Goal: Information Seeking & Learning: Learn about a topic

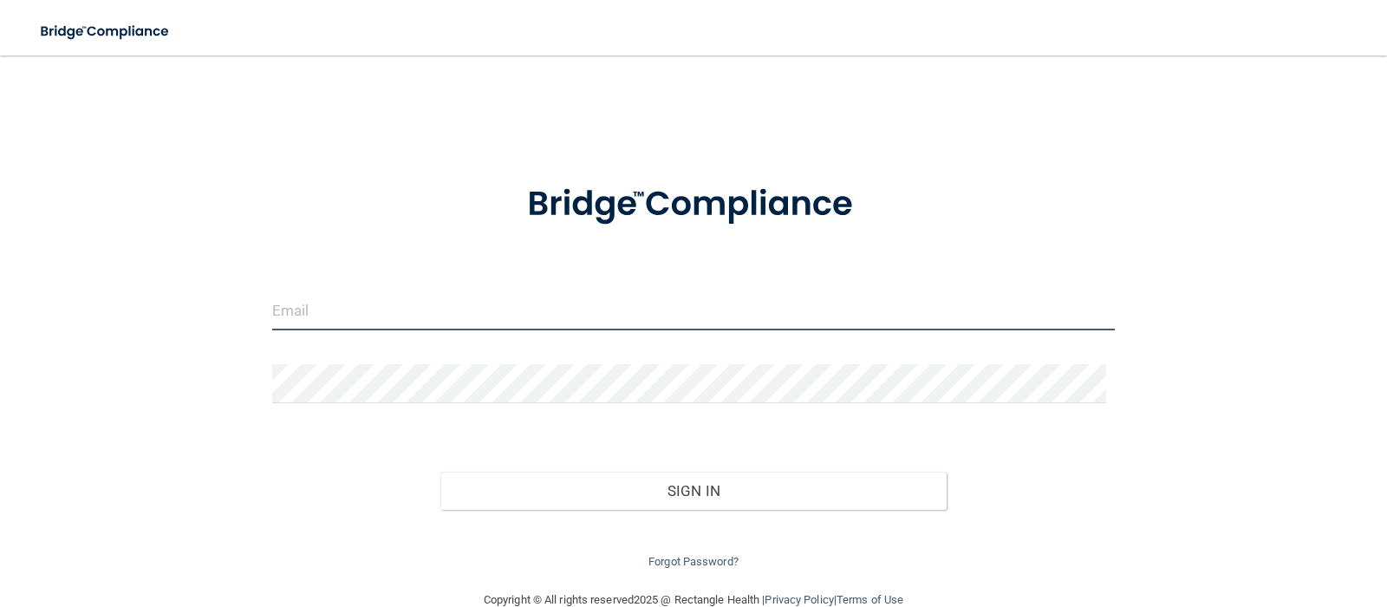
click at [392, 310] on input "email" at bounding box center [694, 310] width 844 height 39
type input "[EMAIL_ADDRESS][DOMAIN_NAME]"
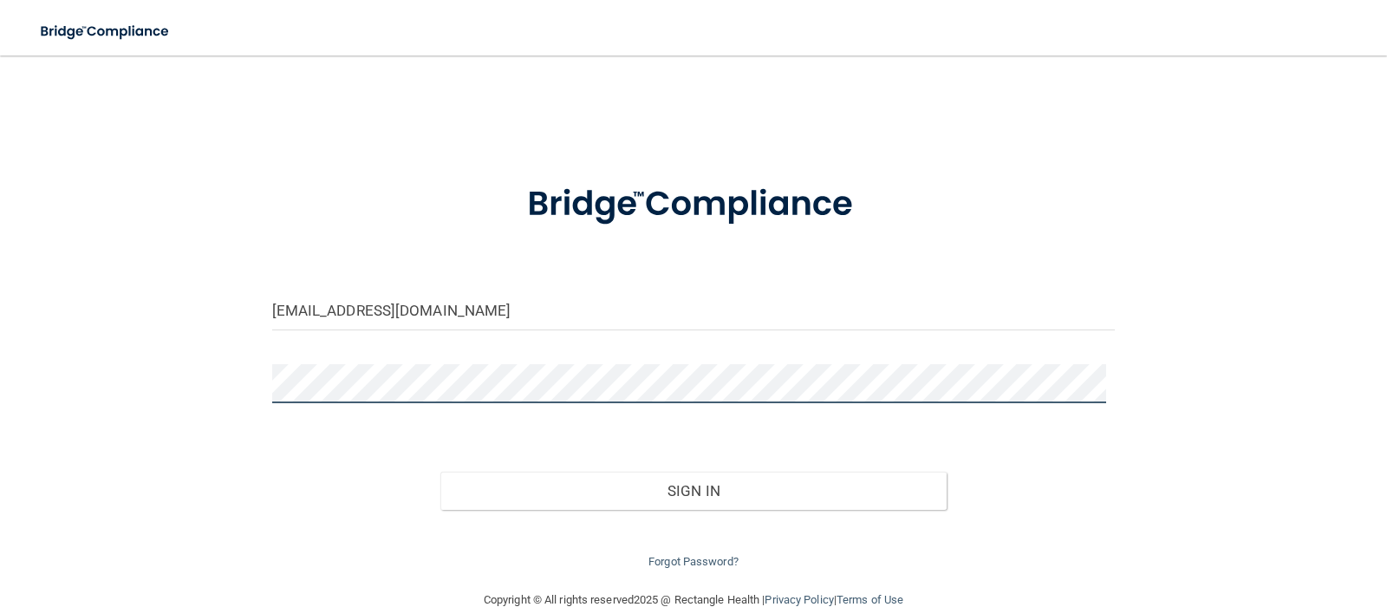
click at [440, 472] on button "Sign In" at bounding box center [693, 491] width 506 height 38
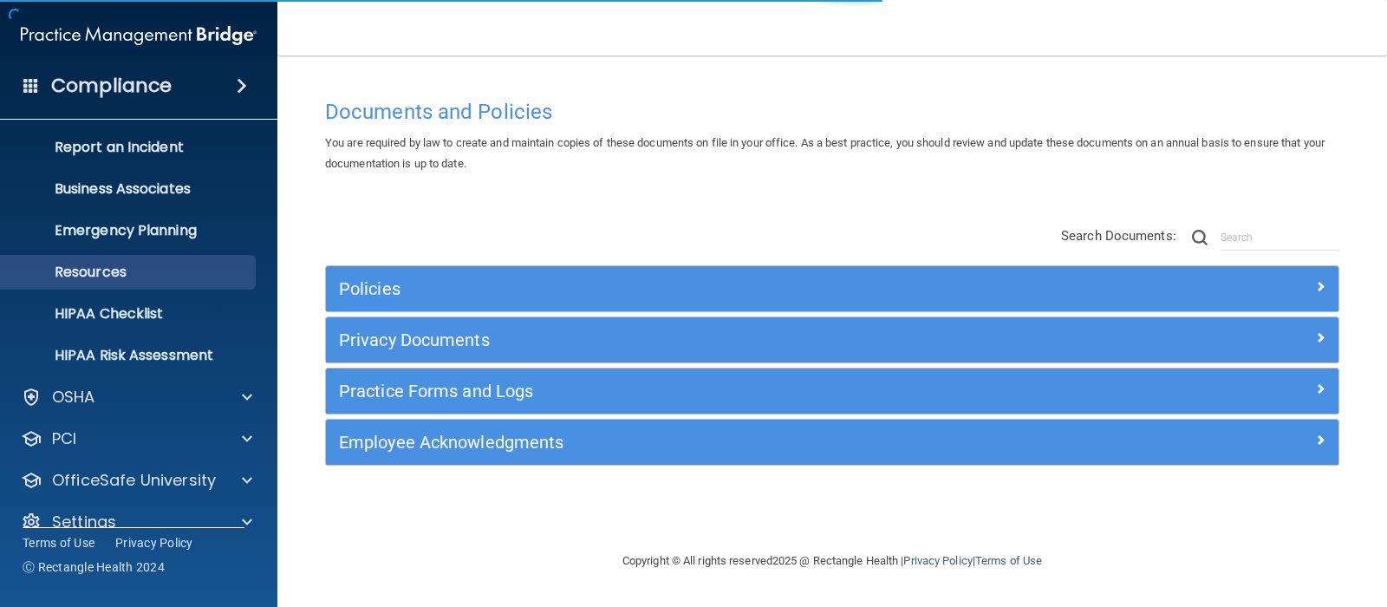
scroll to position [113, 0]
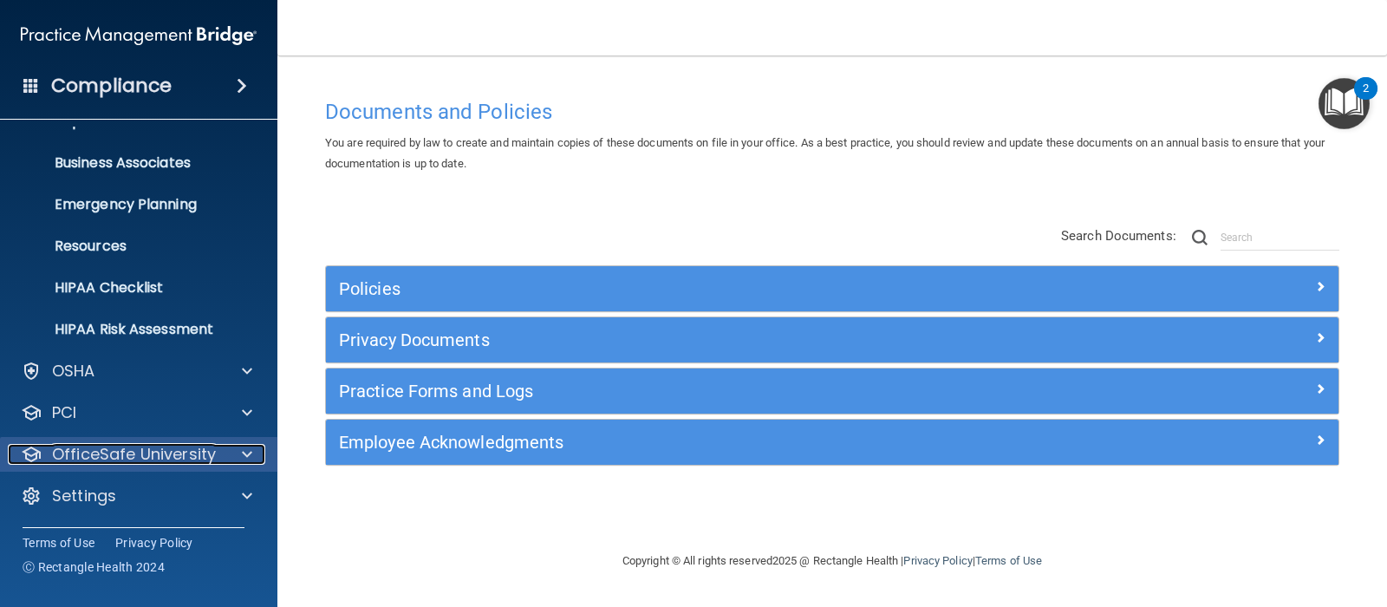
click at [125, 453] on p "OfficeSafe University" at bounding box center [134, 454] width 164 height 21
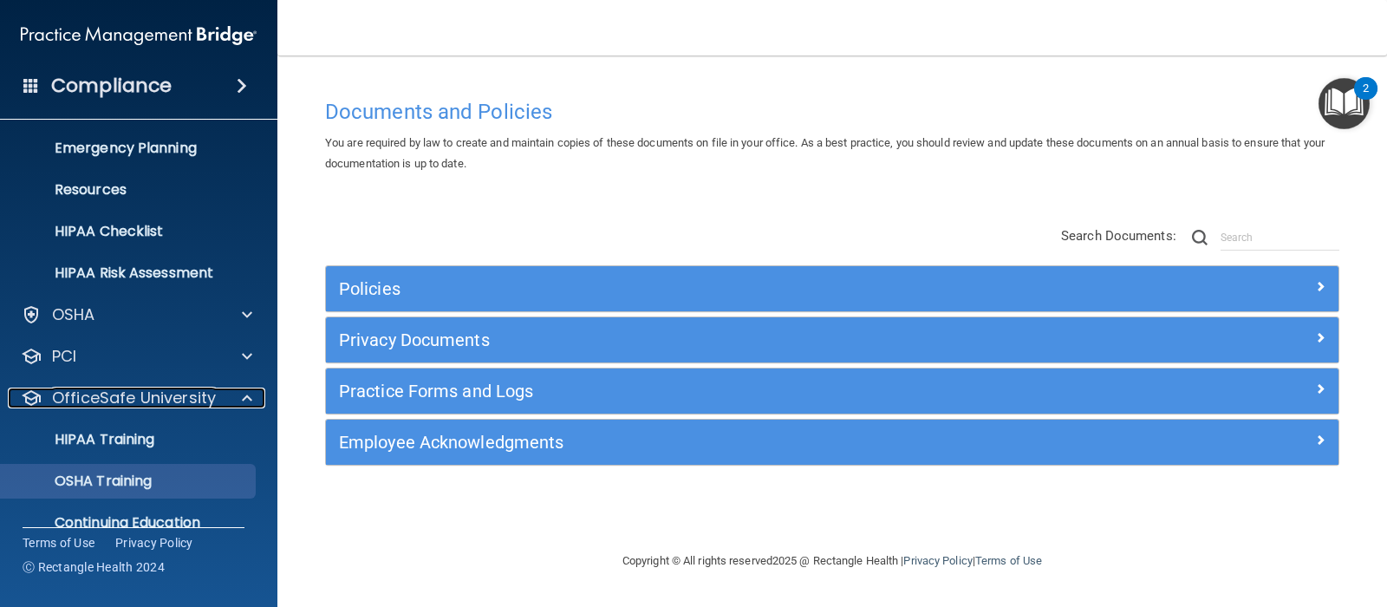
scroll to position [238, 0]
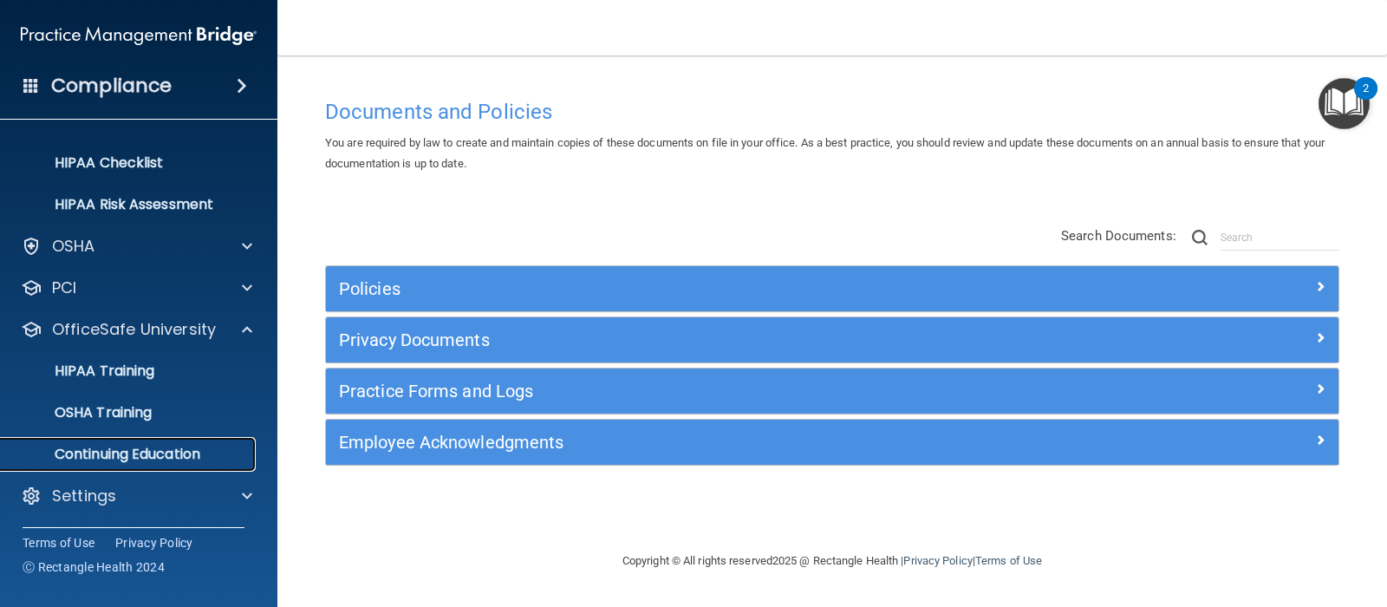
click at [121, 454] on p "Continuing Education" at bounding box center [129, 454] width 237 height 17
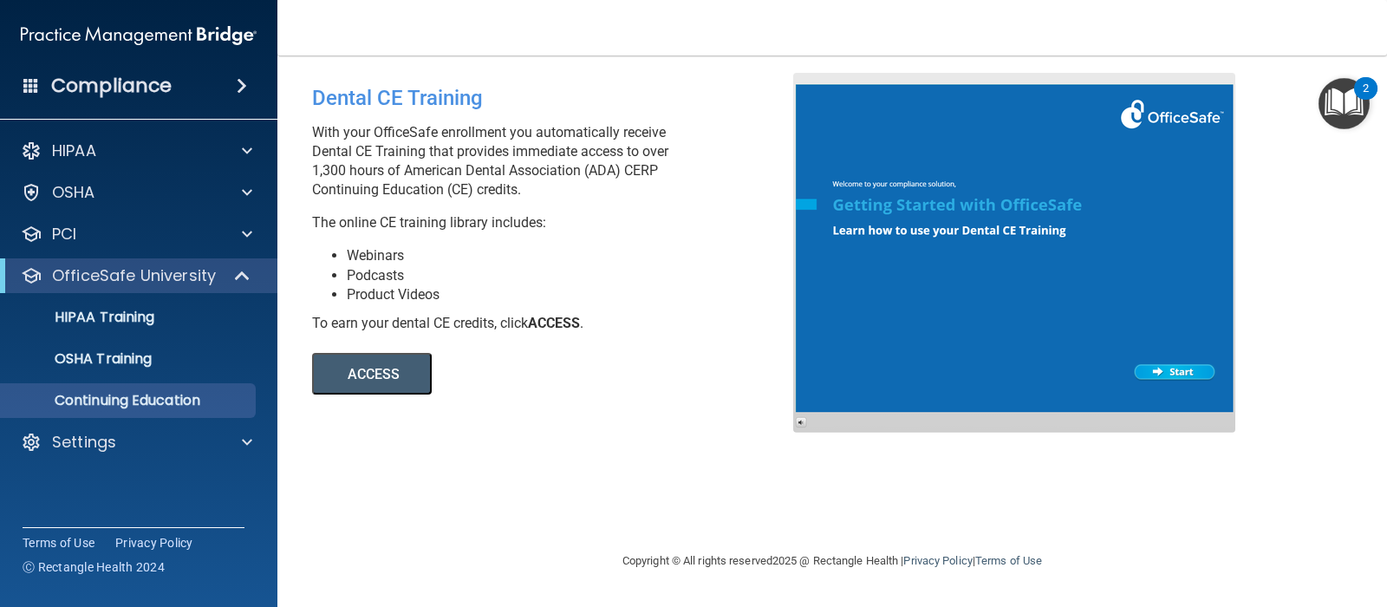
click at [382, 375] on button "ACCESS" at bounding box center [372, 374] width 120 height 42
click at [108, 443] on p "Settings" at bounding box center [84, 442] width 64 height 21
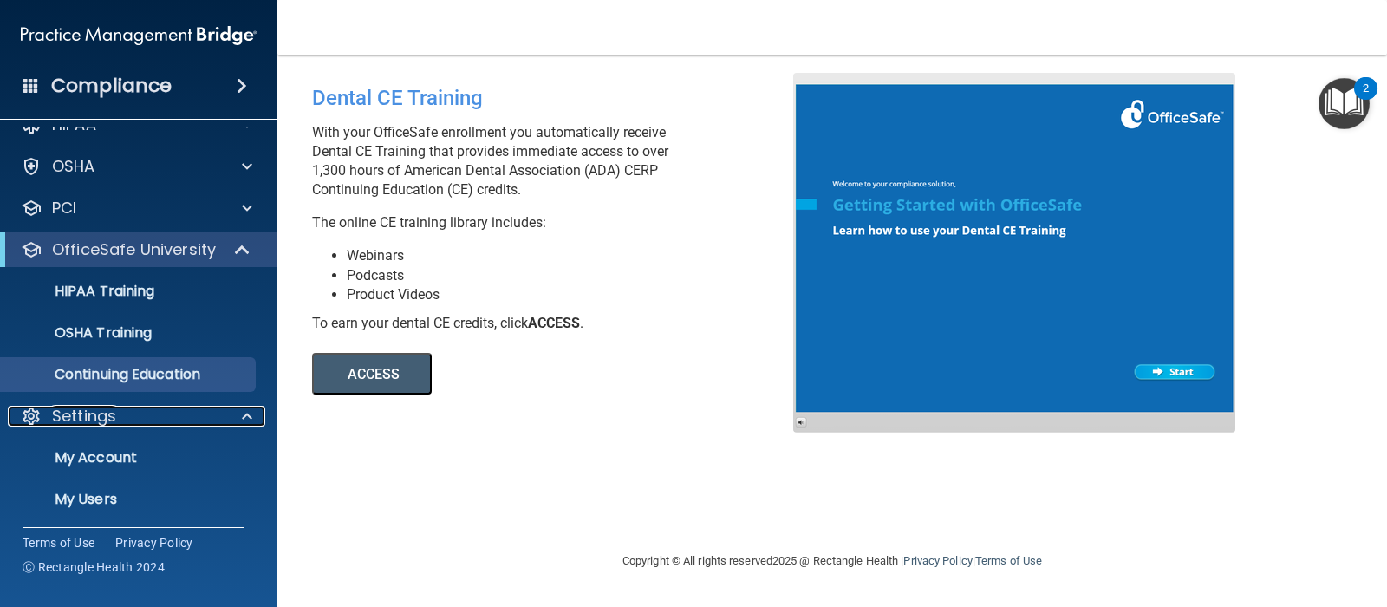
scroll to position [113, 0]
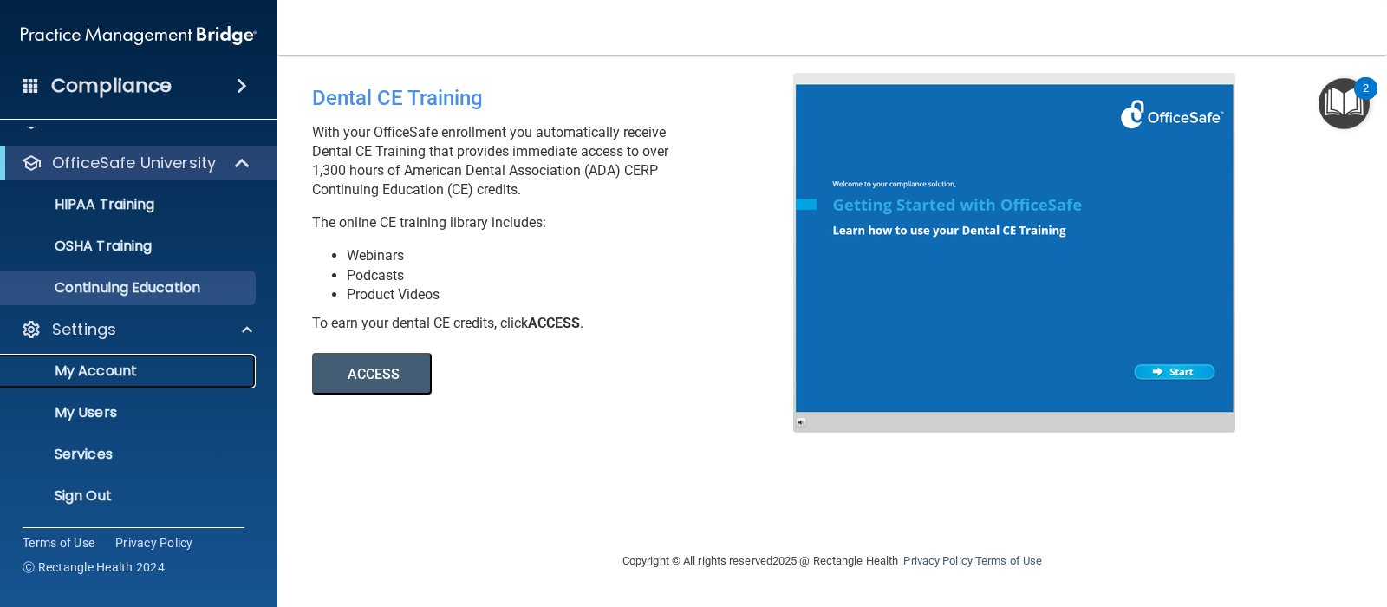
click at [108, 381] on link "My Account" at bounding box center [119, 371] width 273 height 35
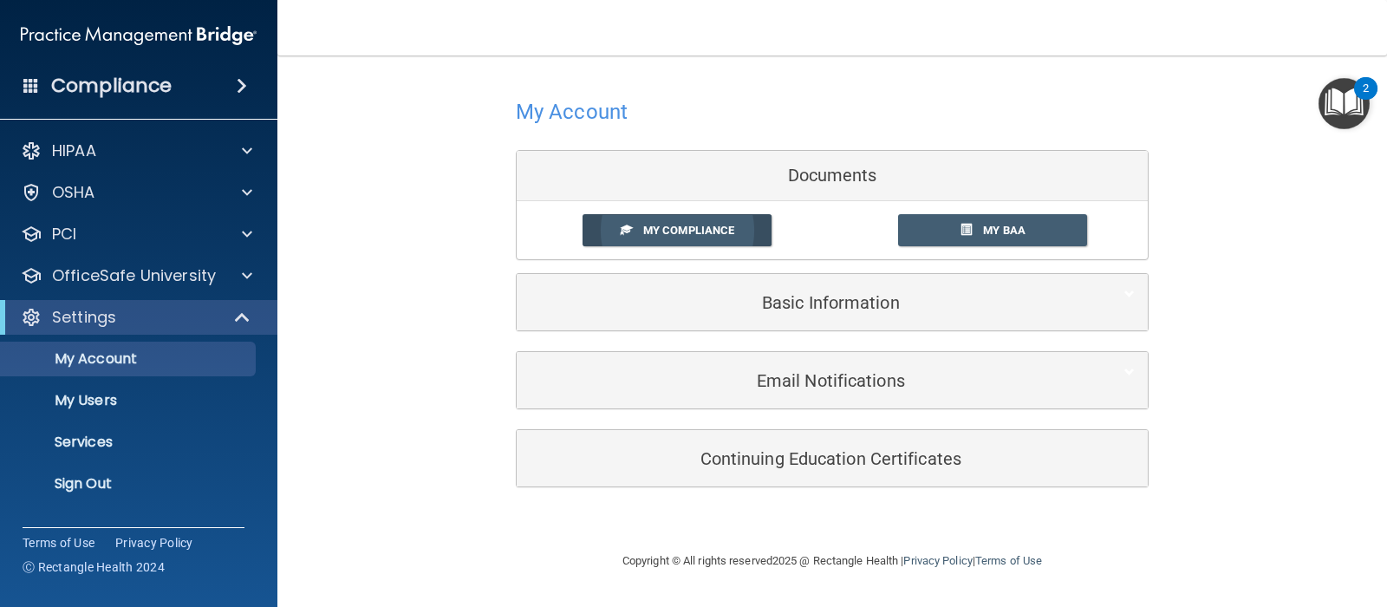
click at [693, 238] on link "My Compliance" at bounding box center [678, 230] width 190 height 32
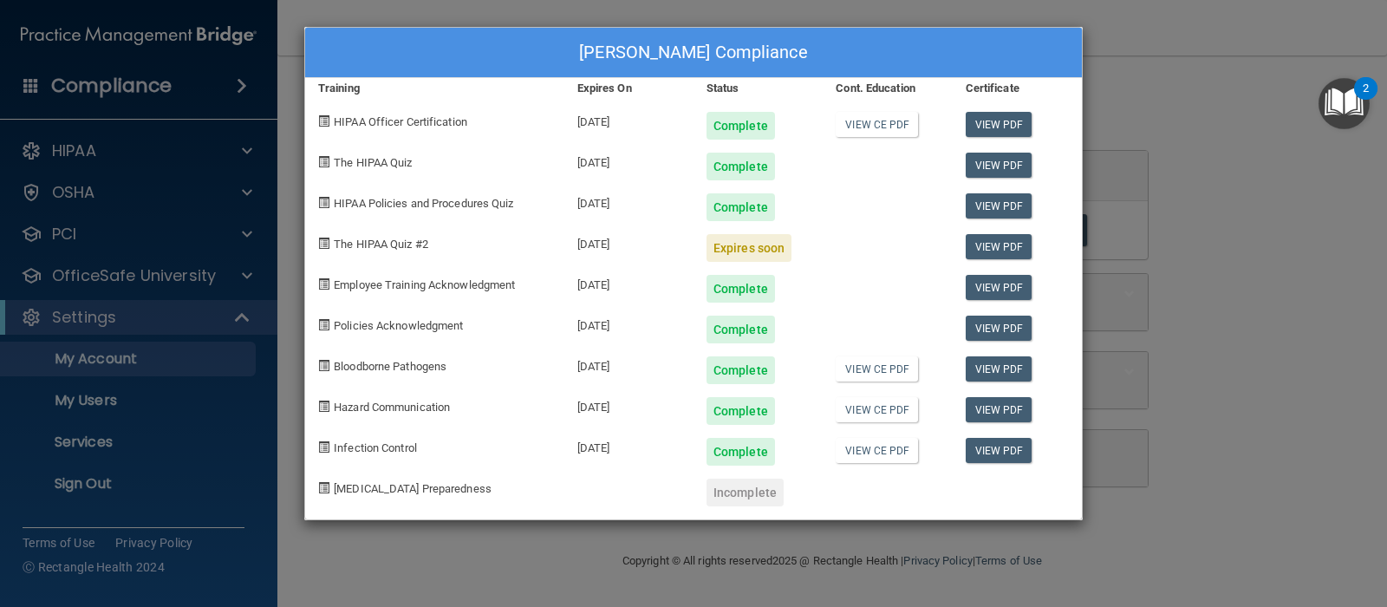
click at [1132, 123] on div "[PERSON_NAME] Compliance Training Expires On Status Cont. Education Certificate…" at bounding box center [693, 303] width 1387 height 607
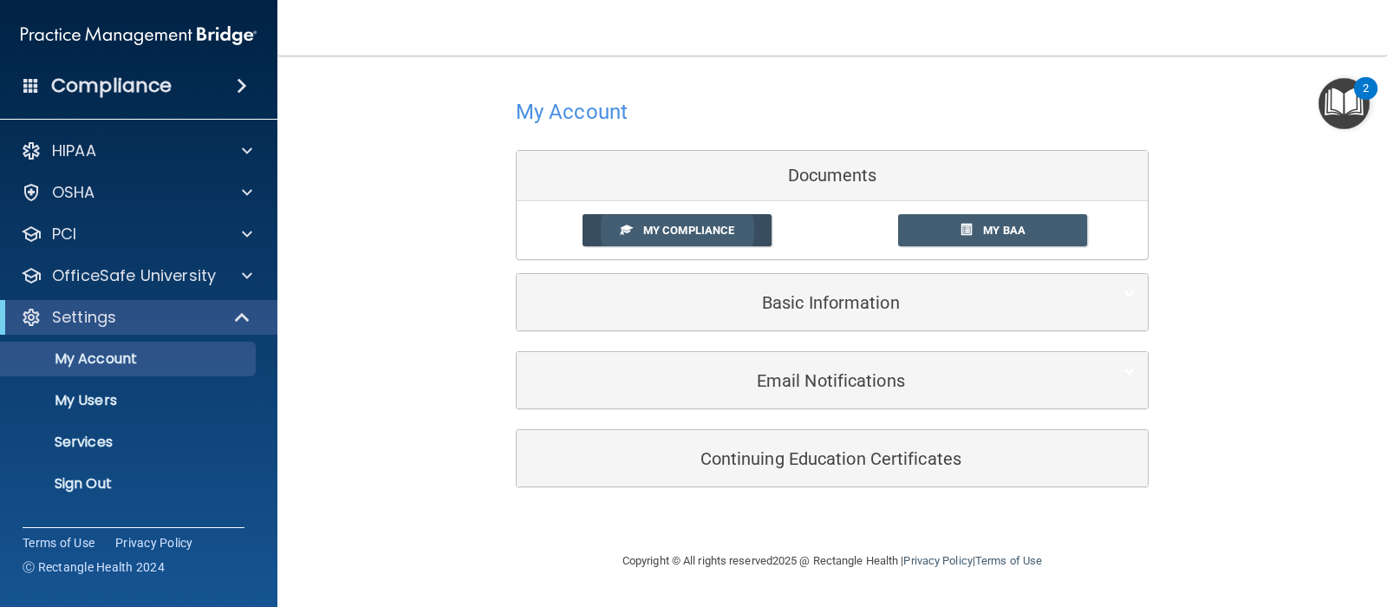
click at [702, 236] on span "My Compliance" at bounding box center [688, 230] width 91 height 13
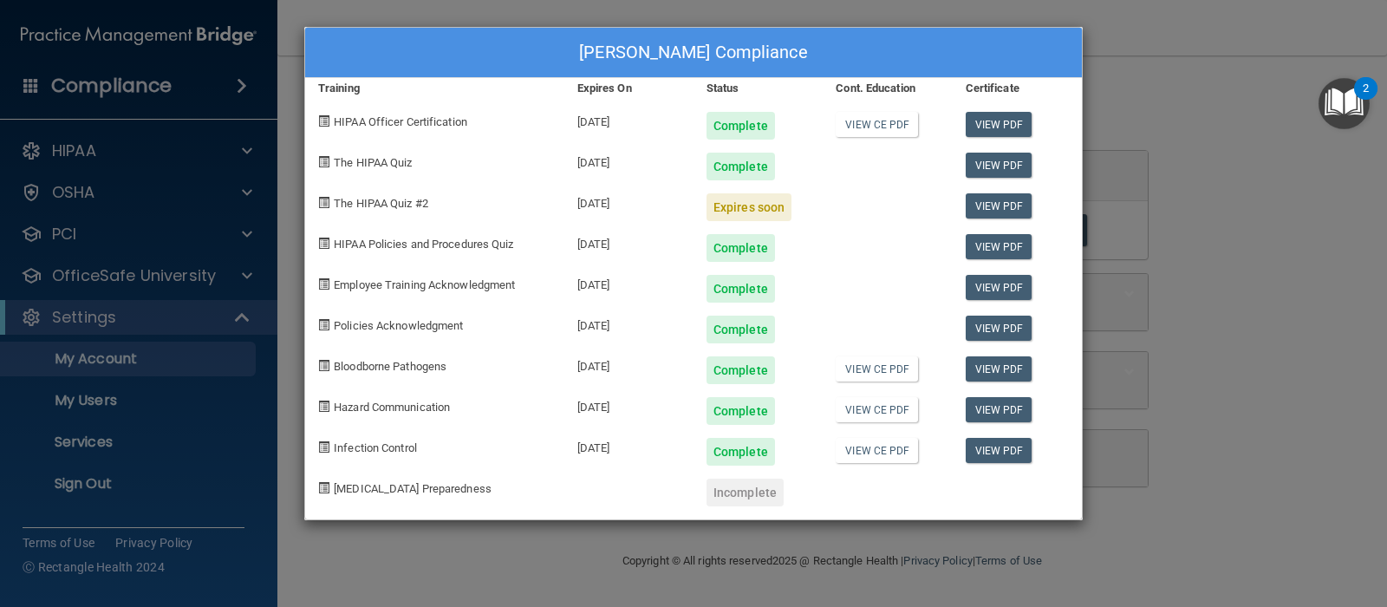
click at [1176, 156] on div "[PERSON_NAME] Compliance Training Expires On Status Cont. Education Certificate…" at bounding box center [693, 303] width 1387 height 607
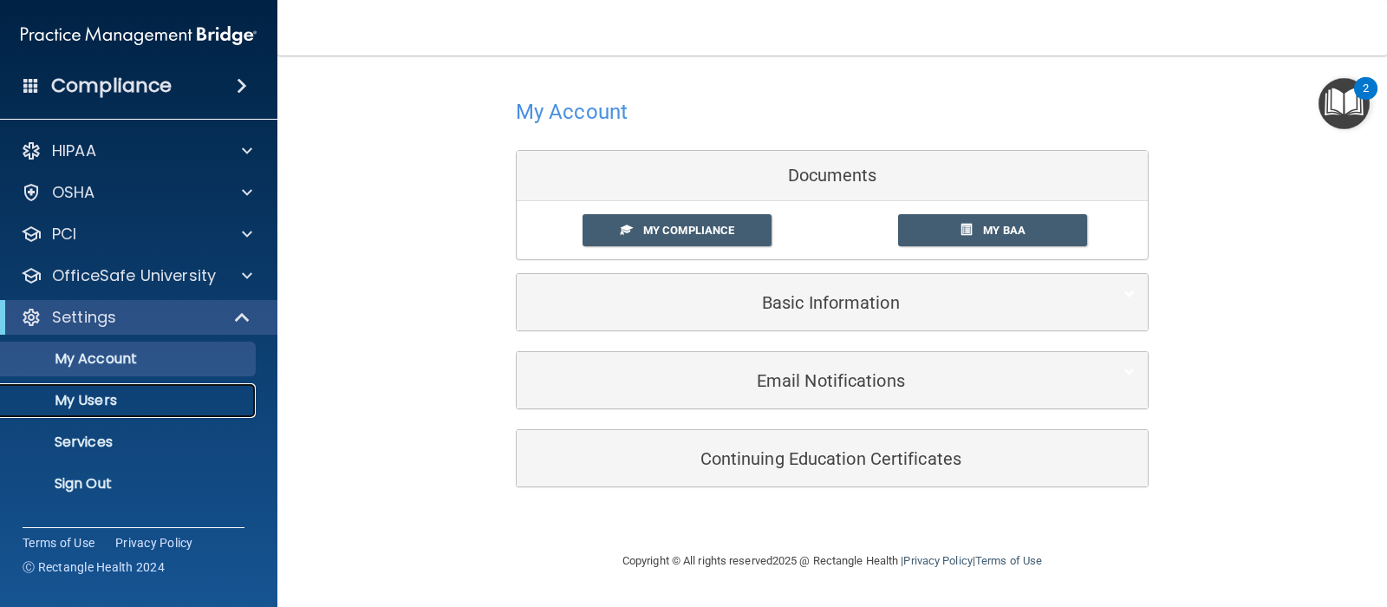
click at [103, 400] on p "My Users" at bounding box center [129, 400] width 237 height 17
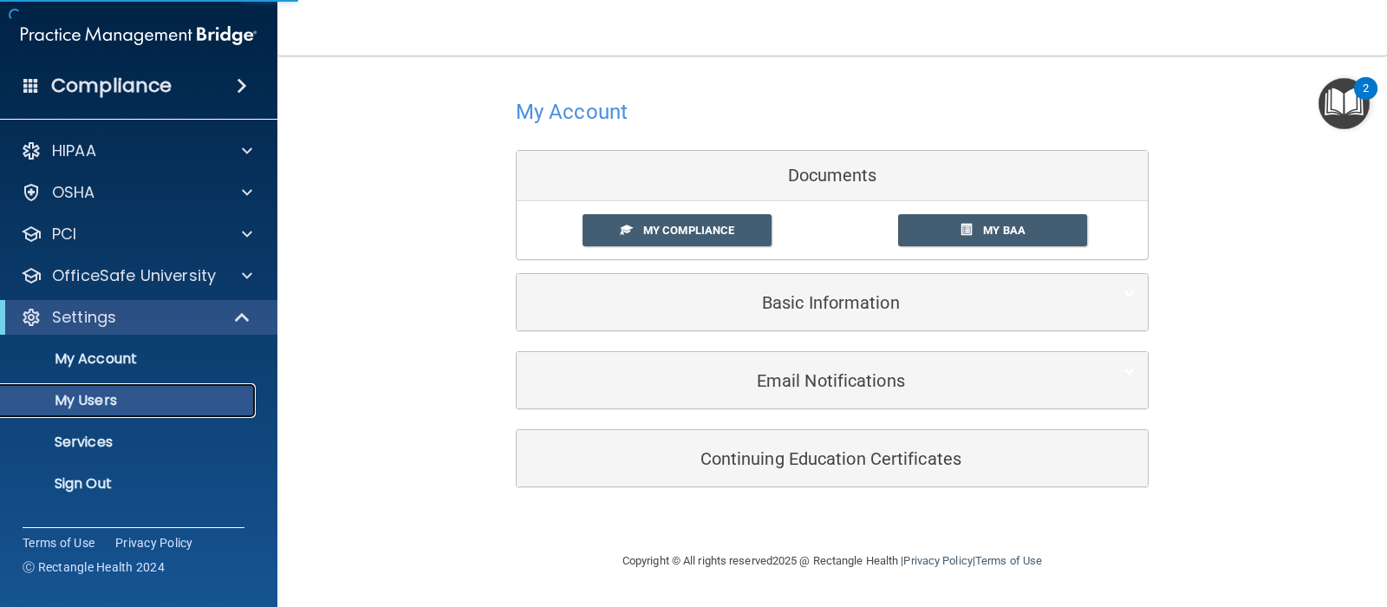
select select "20"
